Goal: Check status: Check status

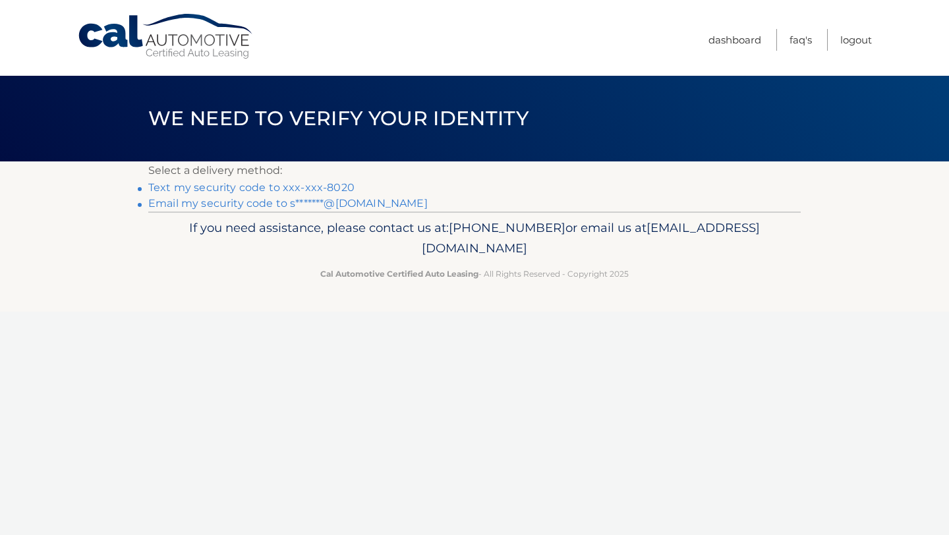
click at [328, 185] on link "Text my security code to xxx-xxx-8020" at bounding box center [251, 187] width 206 height 13
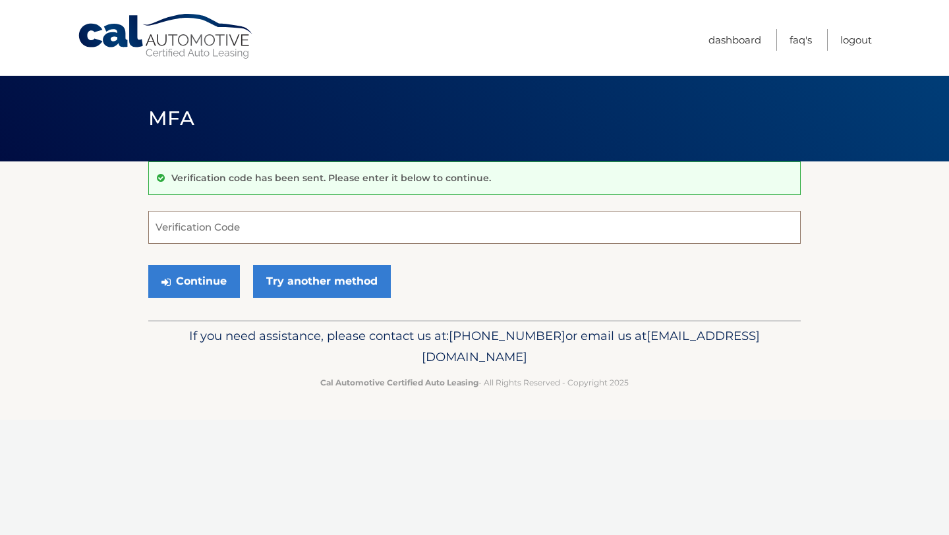
click at [295, 238] on input "Verification Code" at bounding box center [474, 227] width 653 height 33
type input "130802"
click at [212, 282] on button "Continue" at bounding box center [194, 281] width 92 height 33
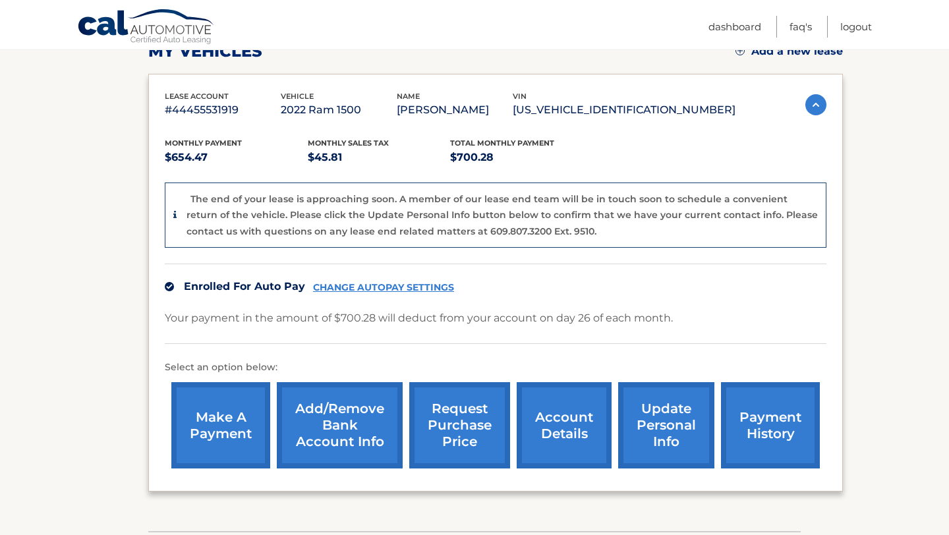
scroll to position [200, 0]
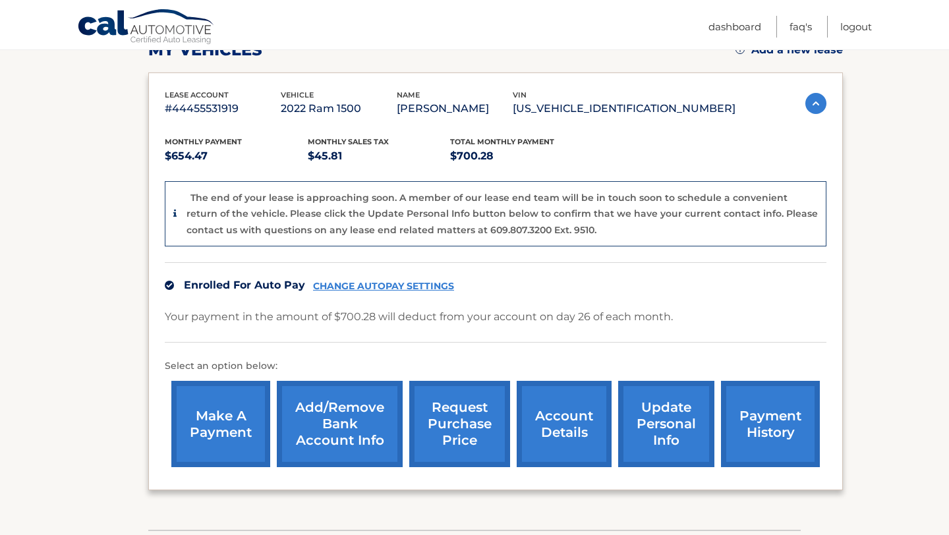
click at [750, 415] on link "payment history" at bounding box center [770, 424] width 99 height 86
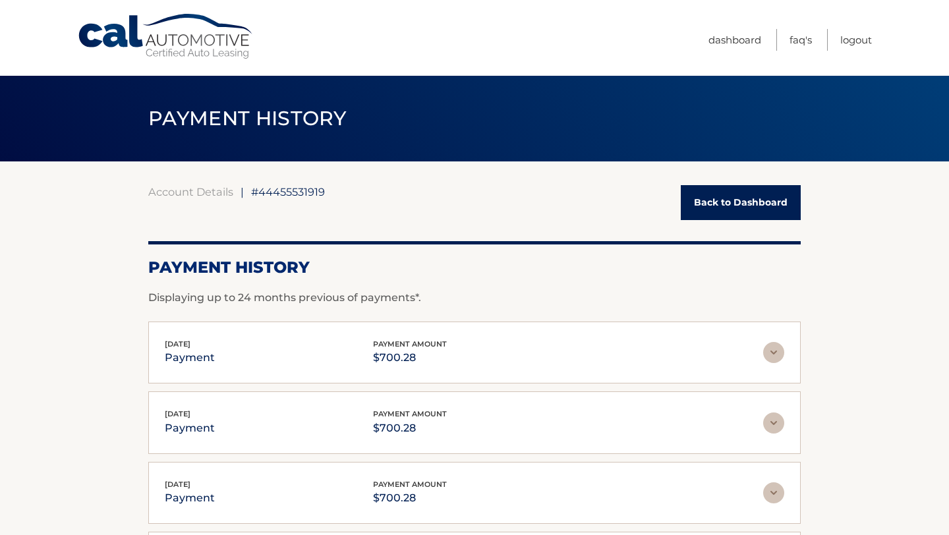
click at [702, 200] on link "Back to Dashboard" at bounding box center [741, 202] width 120 height 35
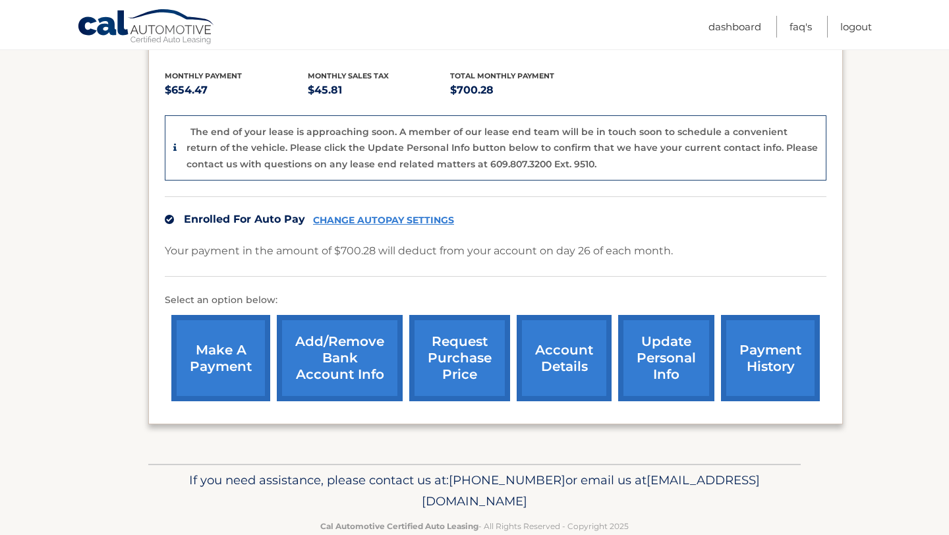
scroll to position [274, 0]
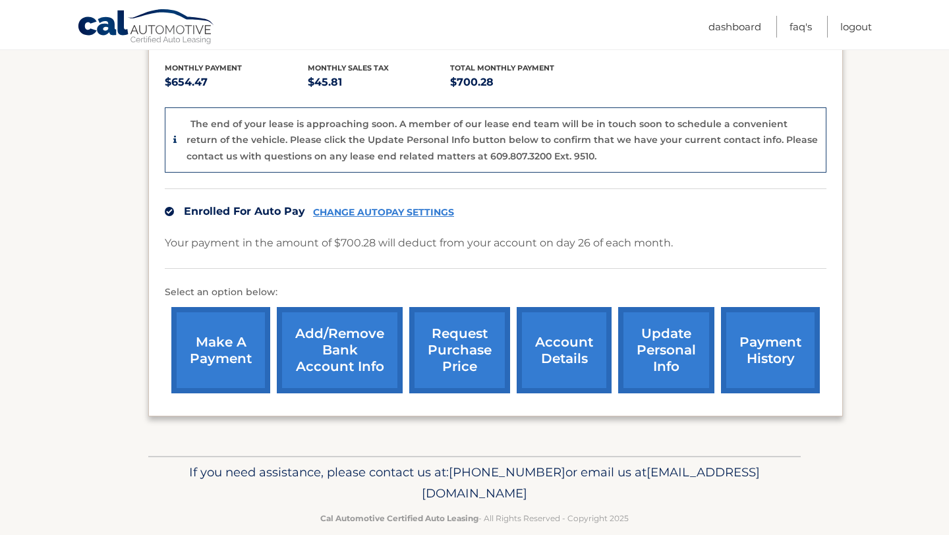
click at [560, 361] on link "account details" at bounding box center [564, 350] width 95 height 86
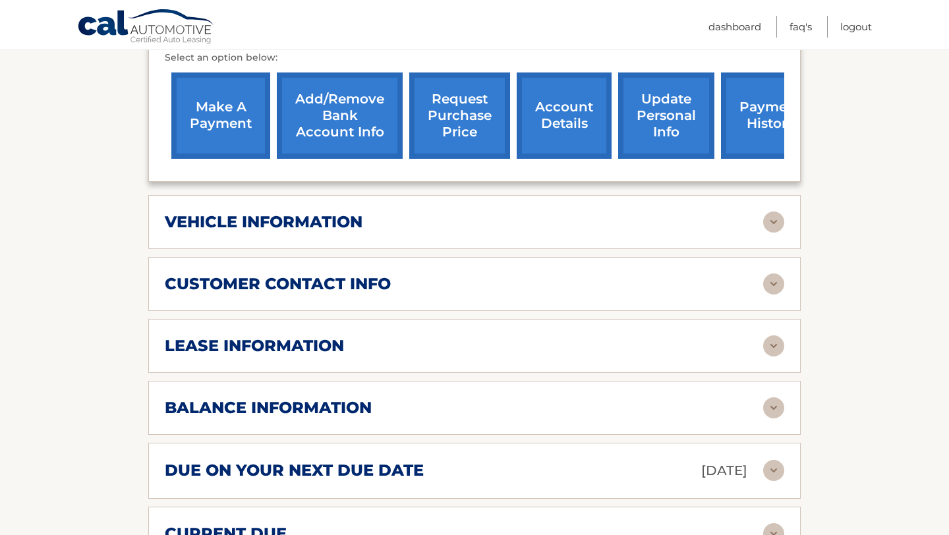
scroll to position [446, 0]
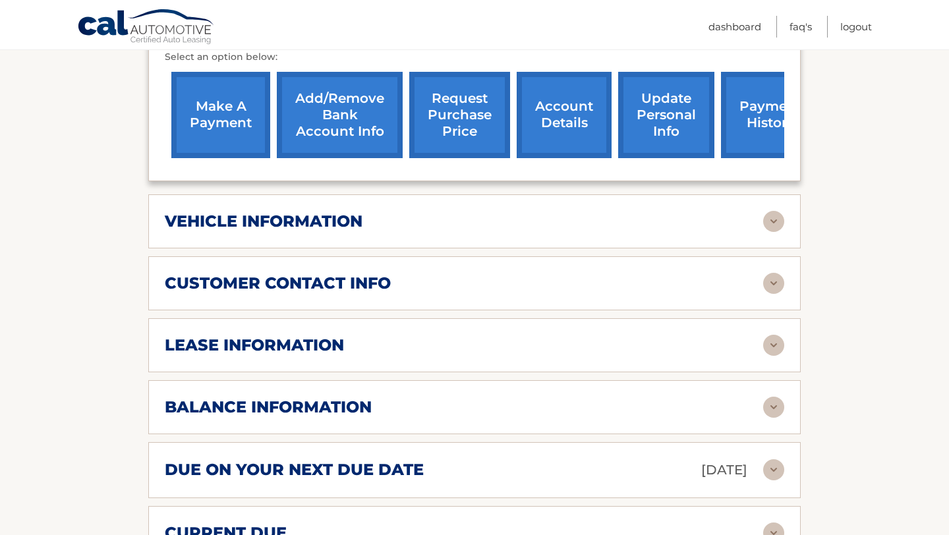
click at [533, 342] on div "lease information" at bounding box center [464, 346] width 599 height 20
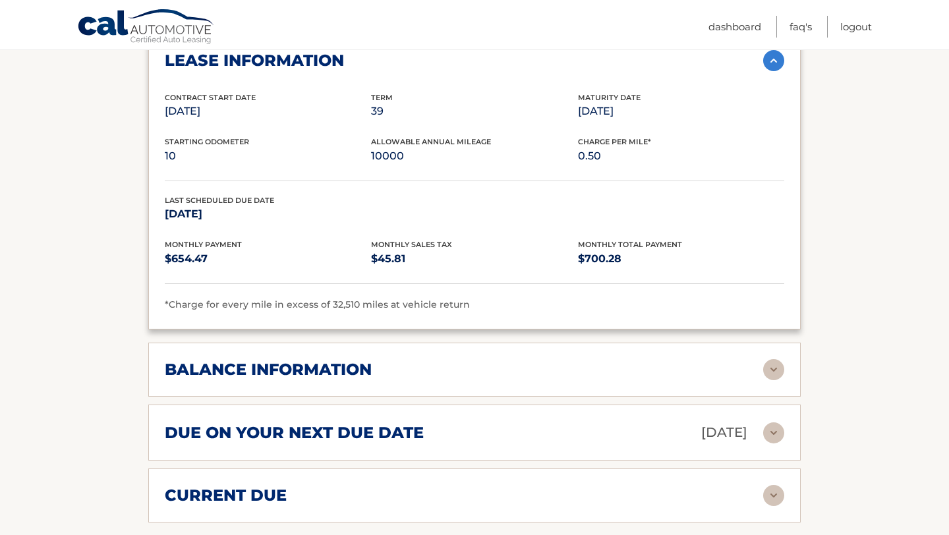
scroll to position [734, 0]
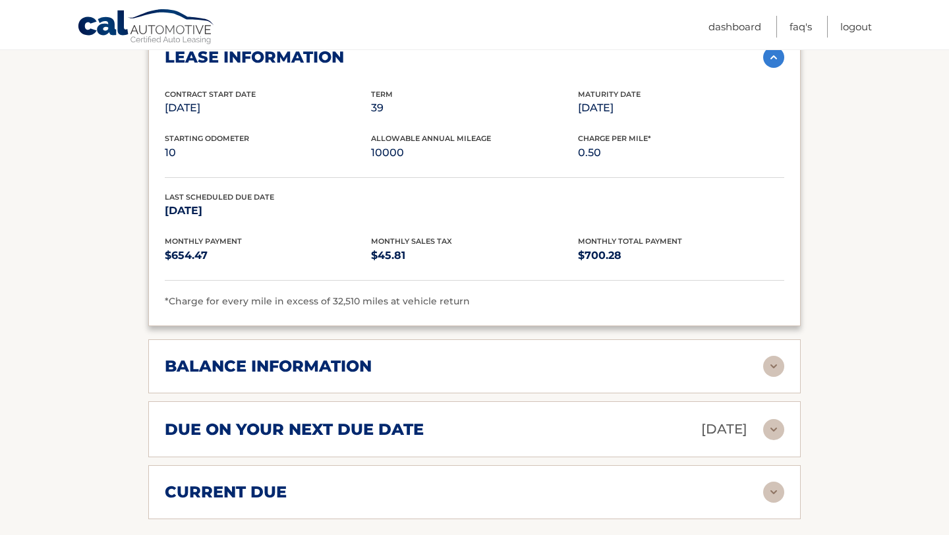
click at [295, 363] on h2 "balance information" at bounding box center [268, 367] width 207 height 20
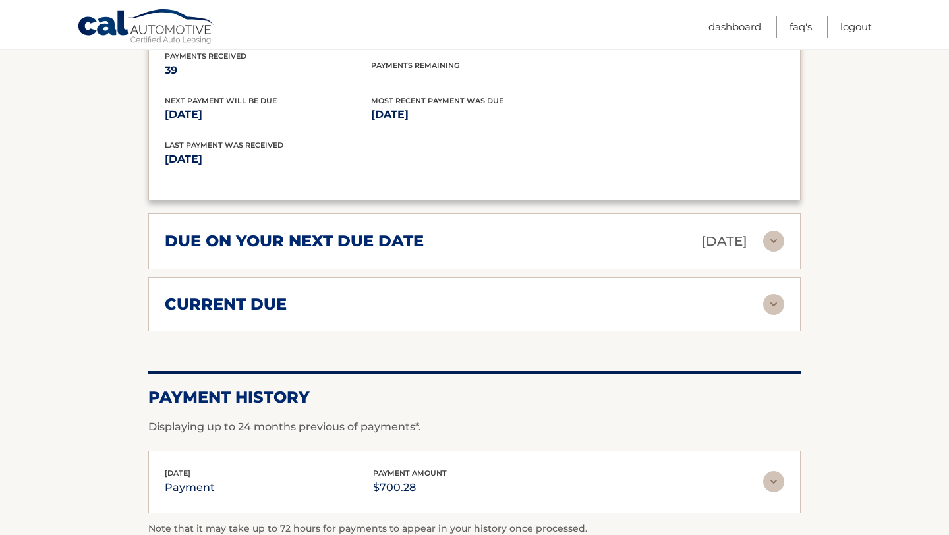
scroll to position [1085, 0]
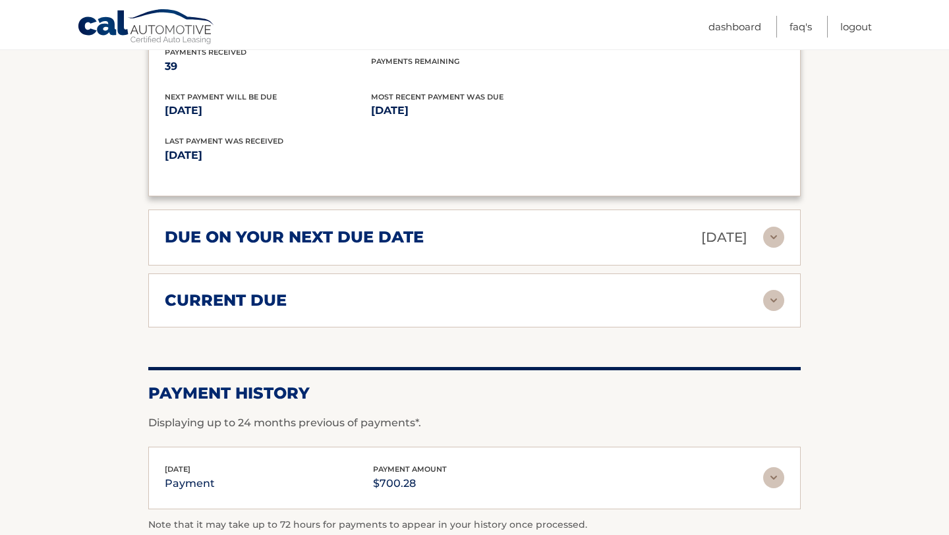
click at [316, 239] on h2 "due on your next due date" at bounding box center [294, 237] width 259 height 20
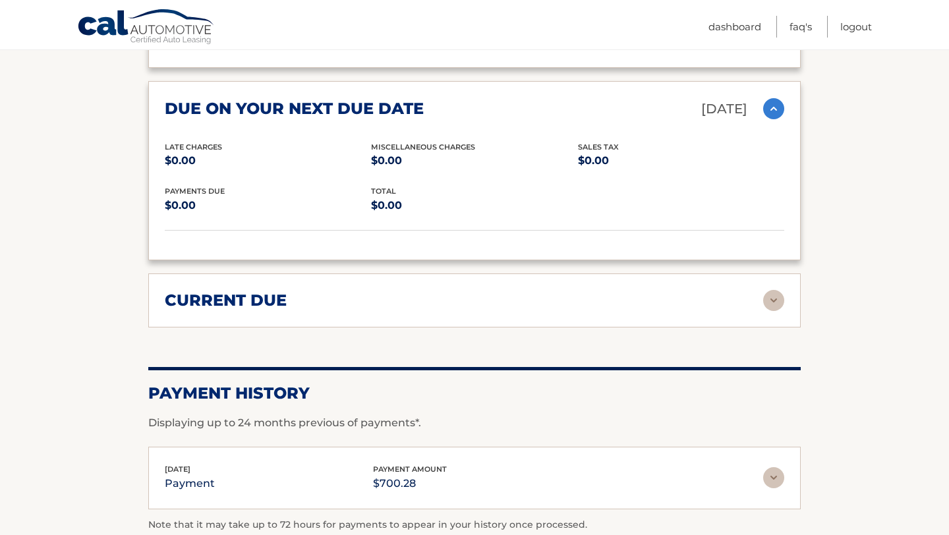
scroll to position [1236, 0]
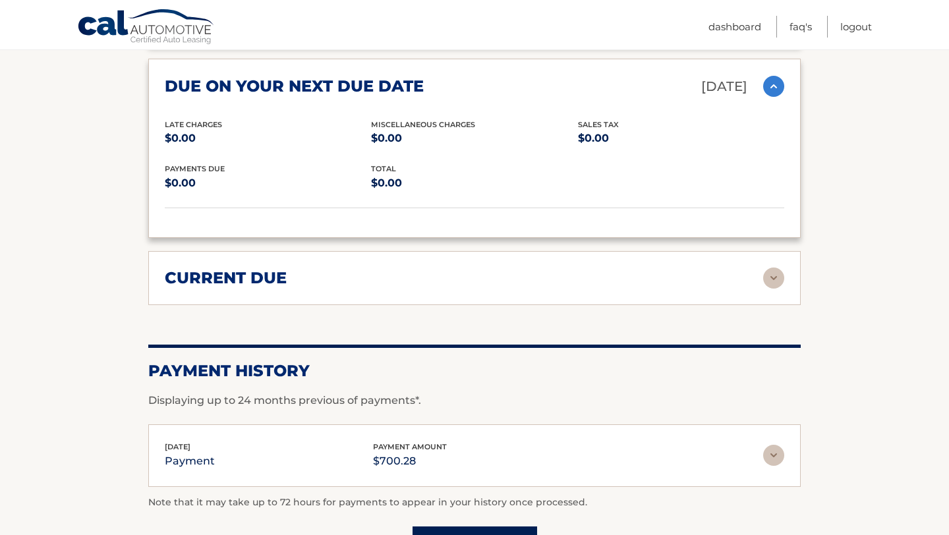
click at [357, 280] on div "current due" at bounding box center [464, 278] width 599 height 20
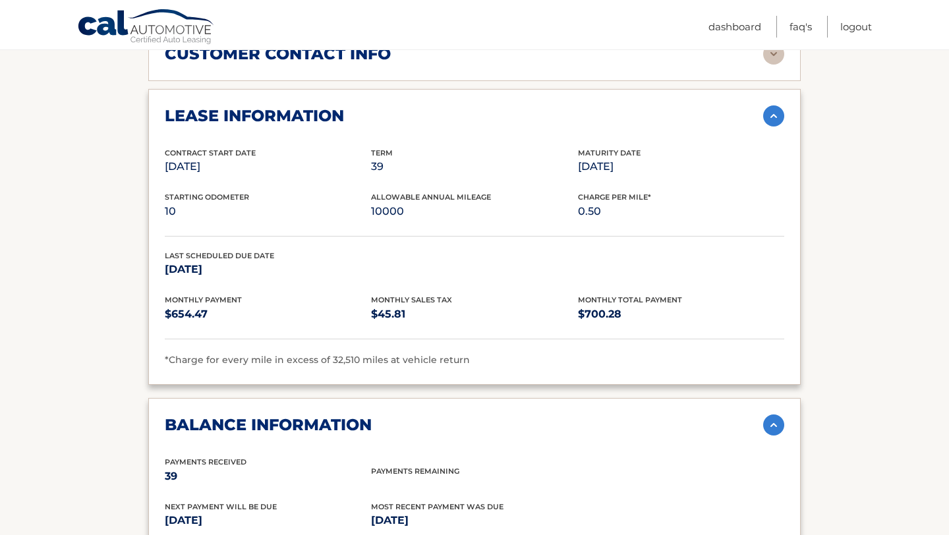
scroll to position [0, 0]
